Goal: Task Accomplishment & Management: Manage account settings

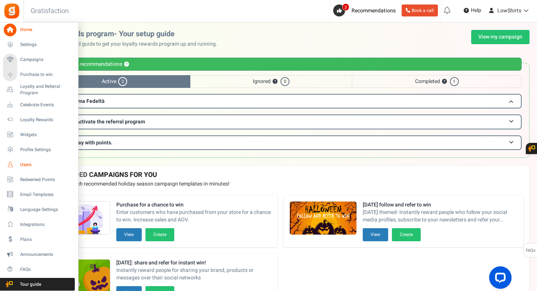
click at [34, 167] on span "Users" at bounding box center [46, 165] width 52 height 6
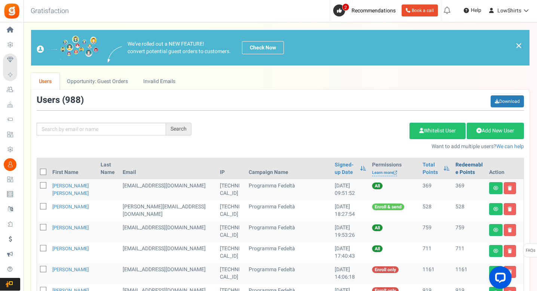
click at [456, 165] on link "Redeemable Points" at bounding box center [470, 168] width 28 height 15
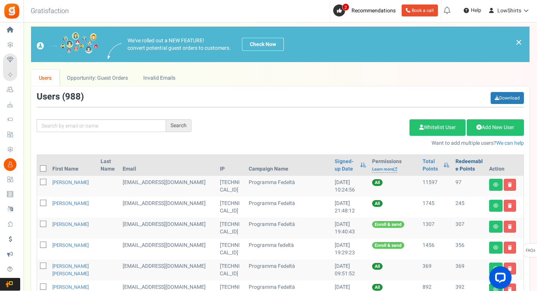
scroll to position [10, 0]
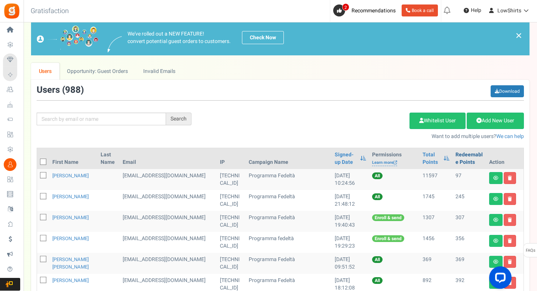
click at [462, 161] on link "Redeemable Points" at bounding box center [470, 158] width 28 height 15
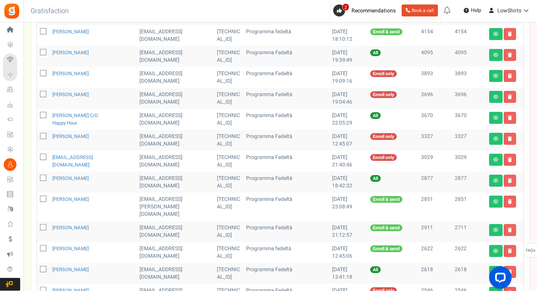
scroll to position [378, 0]
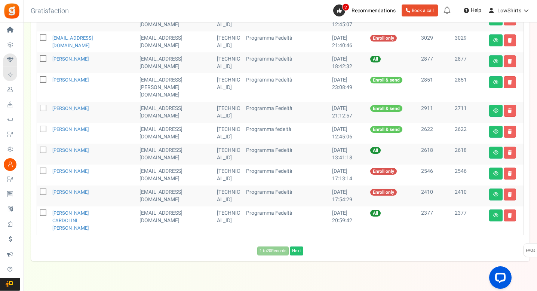
click at [304, 247] on div "1 to 20 Records Next Loading..." at bounding box center [280, 251] width 499 height 9
click at [300, 247] on link "Next" at bounding box center [296, 251] width 13 height 9
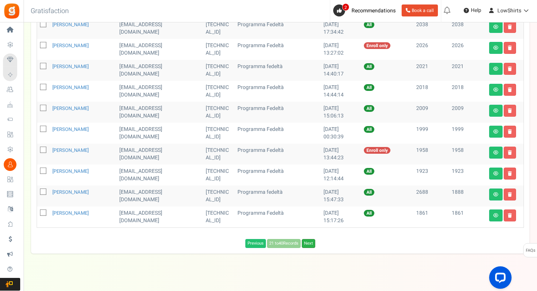
click at [309, 239] on link "Next" at bounding box center [308, 243] width 13 height 9
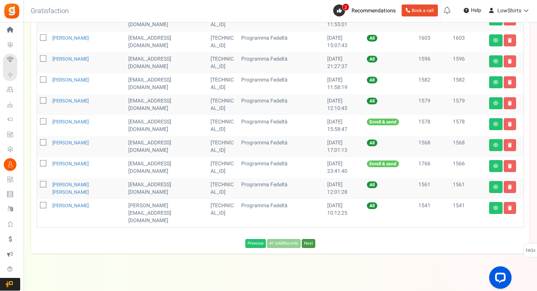
click at [305, 239] on link "Next" at bounding box center [308, 243] width 13 height 9
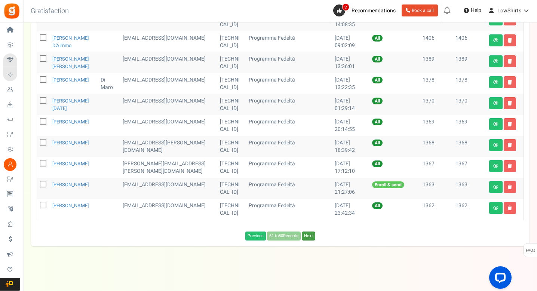
click at [304, 236] on link "Next" at bounding box center [308, 236] width 13 height 9
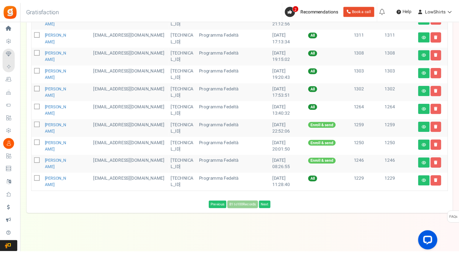
scroll to position [4, 0]
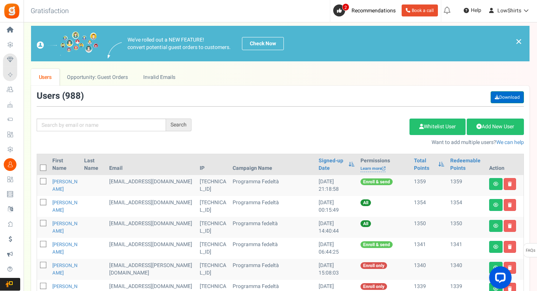
click at [499, 98] on link "Download" at bounding box center [507, 97] width 33 height 12
